Goal: Task Accomplishment & Management: Complete application form

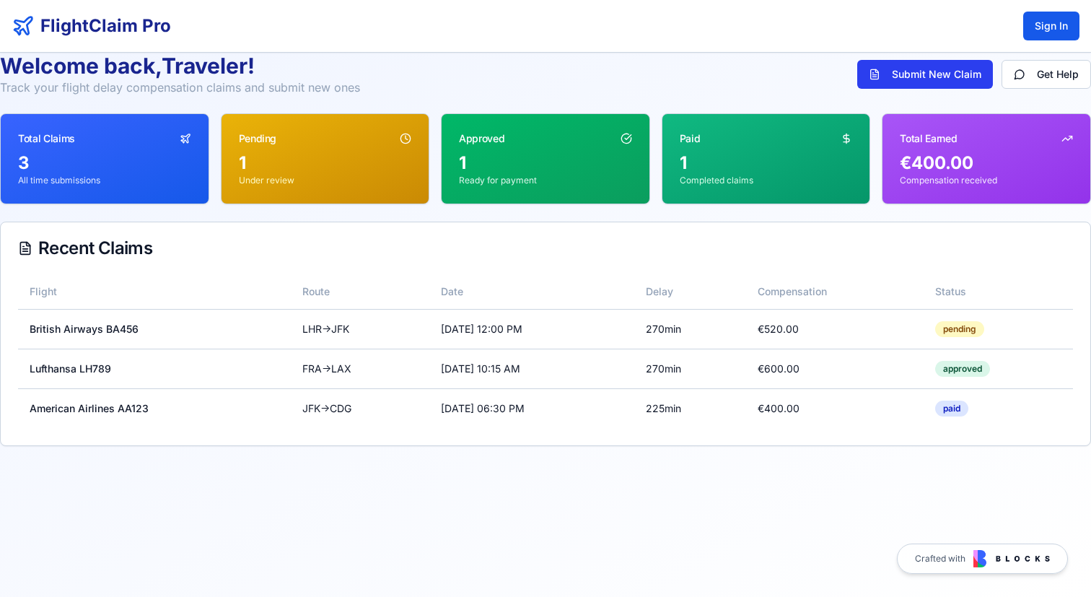
click at [956, 73] on button "Submit New Claim" at bounding box center [925, 74] width 136 height 29
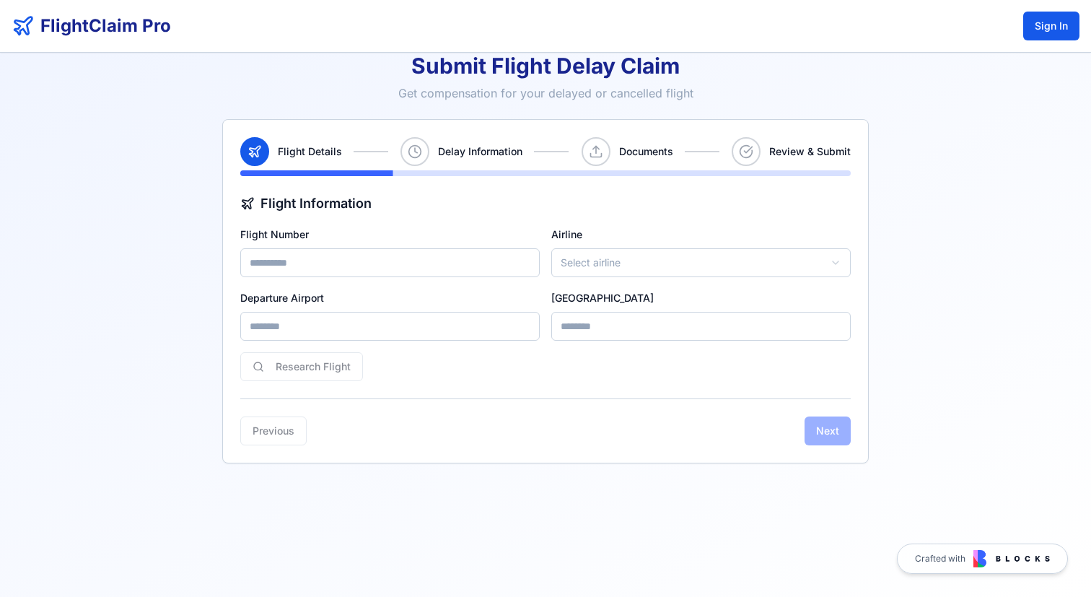
click at [313, 268] on input "Flight Number" at bounding box center [390, 262] width 300 height 29
click at [329, 328] on input "Departure Airport" at bounding box center [390, 326] width 300 height 29
click at [574, 251] on html "FlightClaim Pro Sign In Submit Flight Delay Claim Get compensation for your del…" at bounding box center [545, 298] width 1091 height 597
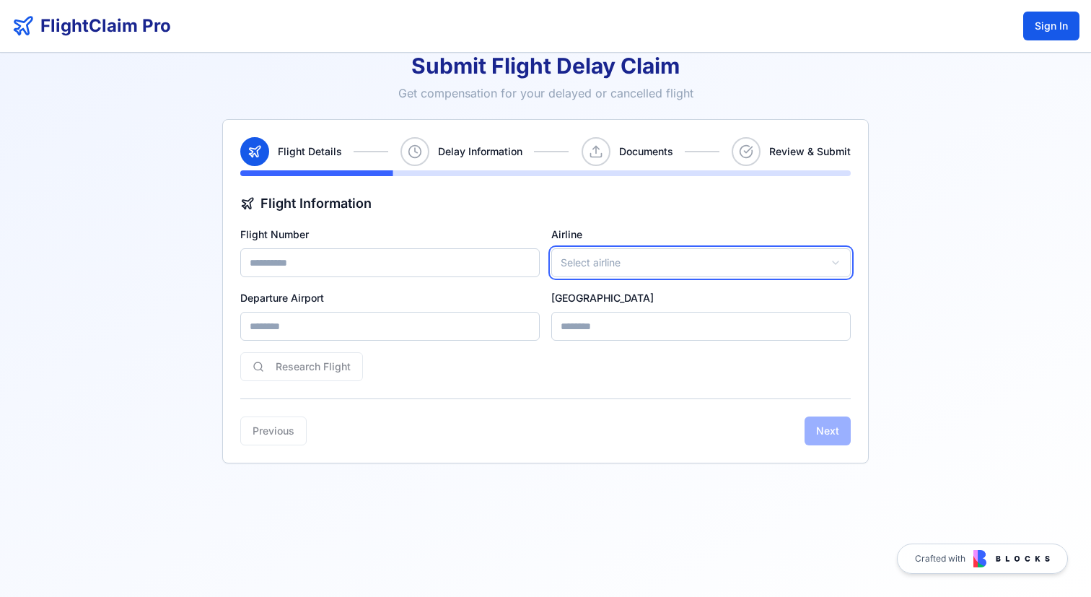
click at [466, 291] on html "FlightClaim Pro Sign In Submit Flight Delay Claim Get compensation for your del…" at bounding box center [545, 298] width 1091 height 597
